Goal: Task Accomplishment & Management: Manage account settings

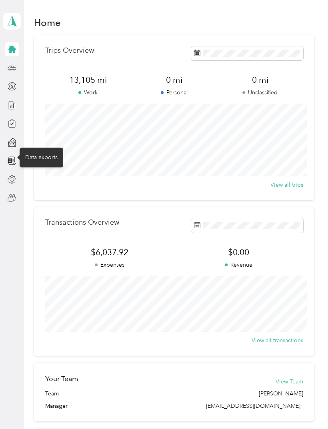
click at [13, 158] on icon at bounding box center [12, 160] width 9 height 9
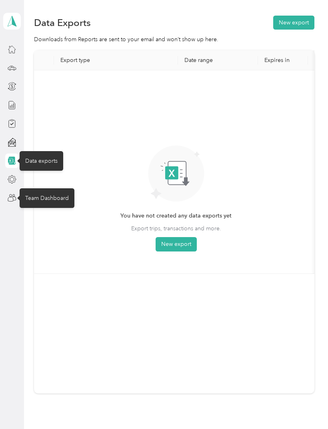
click at [46, 200] on div "Team Dashboard" at bounding box center [47, 198] width 55 height 20
click at [38, 196] on div "Team Dashboard" at bounding box center [47, 198] width 55 height 20
click at [14, 200] on icon at bounding box center [12, 198] width 9 height 9
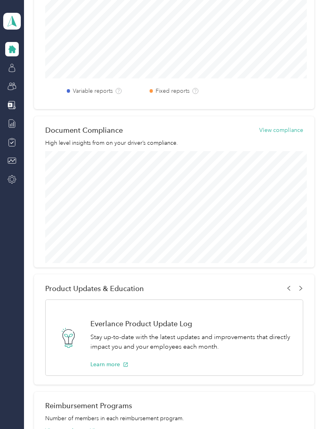
scroll to position [261, 0]
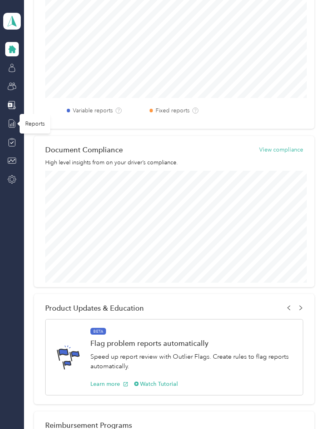
click at [14, 123] on line at bounding box center [14, 124] width 0 height 4
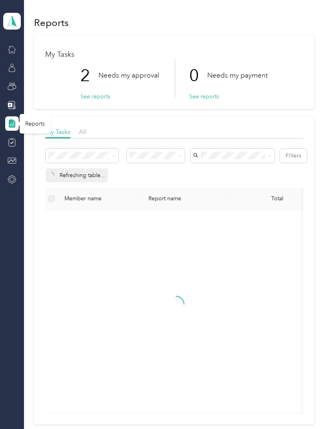
click at [93, 96] on button "See reports" at bounding box center [95, 96] width 30 height 8
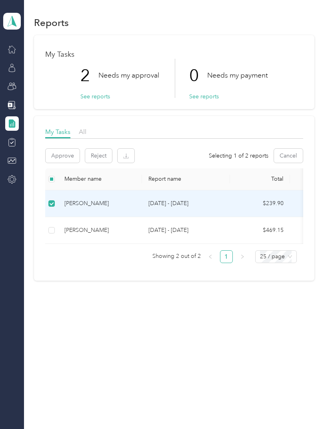
click at [88, 204] on div "[PERSON_NAME]" at bounding box center [99, 203] width 71 height 9
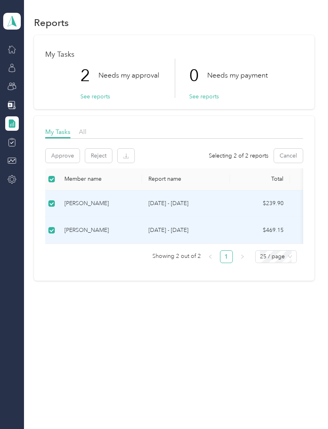
click at [92, 97] on button "See reports" at bounding box center [95, 96] width 30 height 8
click at [98, 93] on button "See reports" at bounding box center [95, 96] width 30 height 8
click at [100, 96] on button "See reports" at bounding box center [95, 96] width 30 height 8
click at [94, 98] on button "See reports" at bounding box center [95, 96] width 30 height 8
click at [92, 97] on button "See reports" at bounding box center [95, 96] width 30 height 8
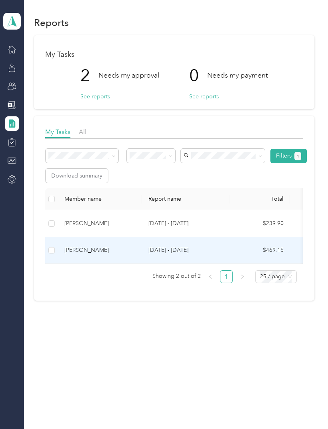
click at [97, 98] on button "See reports" at bounding box center [95, 96] width 30 height 8
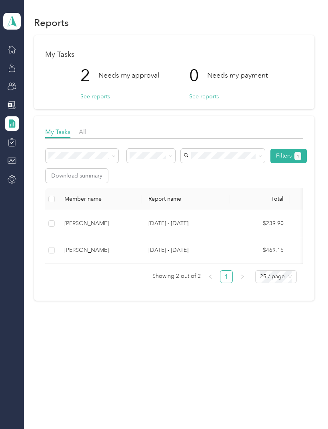
click at [97, 97] on button "See reports" at bounding box center [95, 96] width 30 height 8
click at [120, 78] on p "Needs my approval" at bounding box center [128, 75] width 61 height 10
click at [96, 98] on button "See reports" at bounding box center [95, 96] width 30 height 8
click at [97, 100] on button "See reports" at bounding box center [95, 96] width 30 height 8
click at [97, 99] on button "See reports" at bounding box center [95, 96] width 30 height 8
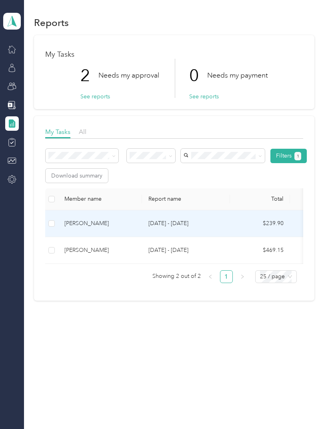
click at [45, 220] on td at bounding box center [51, 223] width 13 height 27
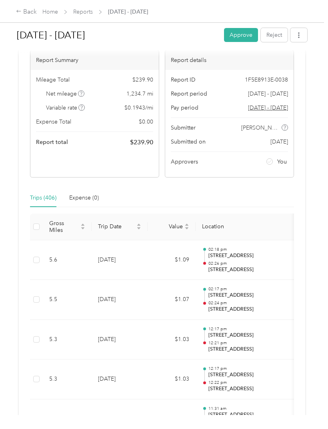
scroll to position [22, 0]
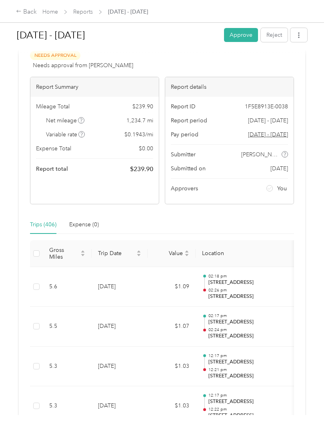
click at [243, 38] on button "Approve" at bounding box center [241, 35] width 34 height 14
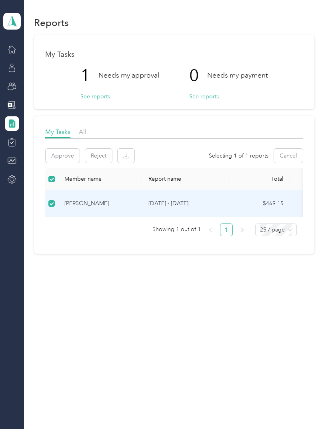
click at [96, 94] on button "See reports" at bounding box center [95, 96] width 30 height 8
click at [94, 93] on button "See reports" at bounding box center [95, 96] width 30 height 8
click at [115, 201] on div "[PERSON_NAME]" at bounding box center [99, 203] width 71 height 9
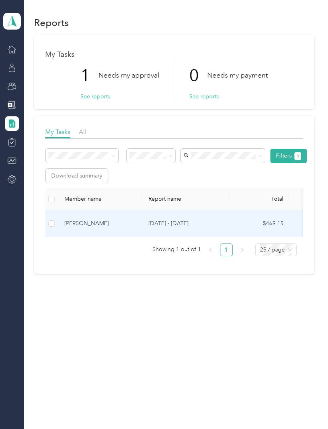
click at [99, 99] on button "See reports" at bounding box center [95, 96] width 30 height 8
click at [54, 219] on label at bounding box center [51, 223] width 6 height 9
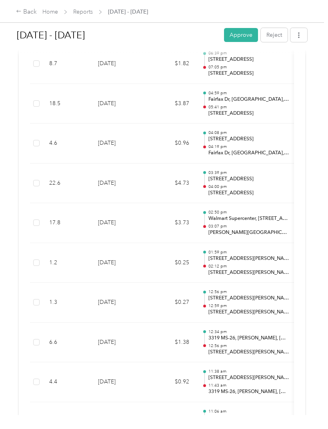
scroll to position [705, 0]
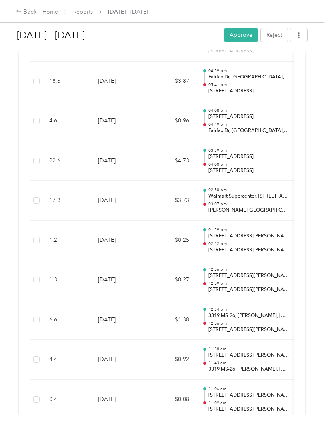
click at [241, 36] on button "Approve" at bounding box center [241, 35] width 34 height 14
